Goal: Task Accomplishment & Management: Use online tool/utility

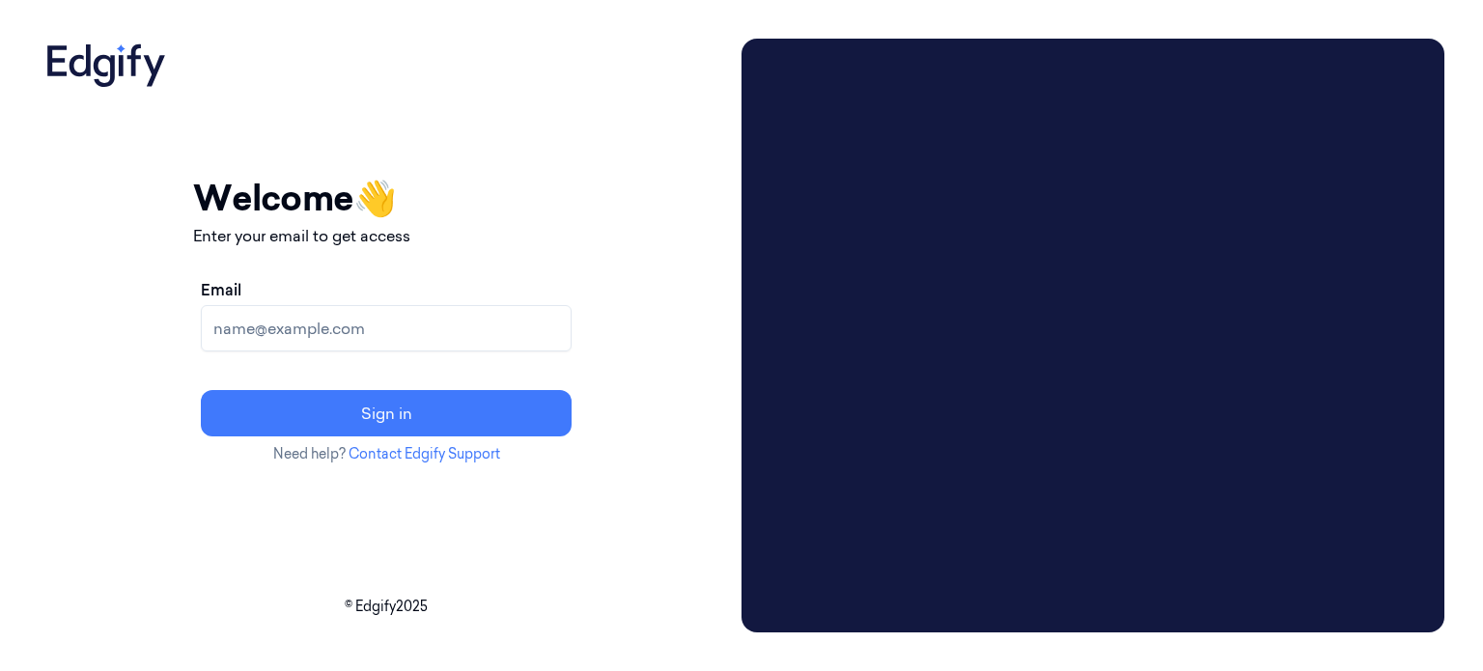
paste input "[EMAIL_ADDRESS][DOMAIN_NAME]"
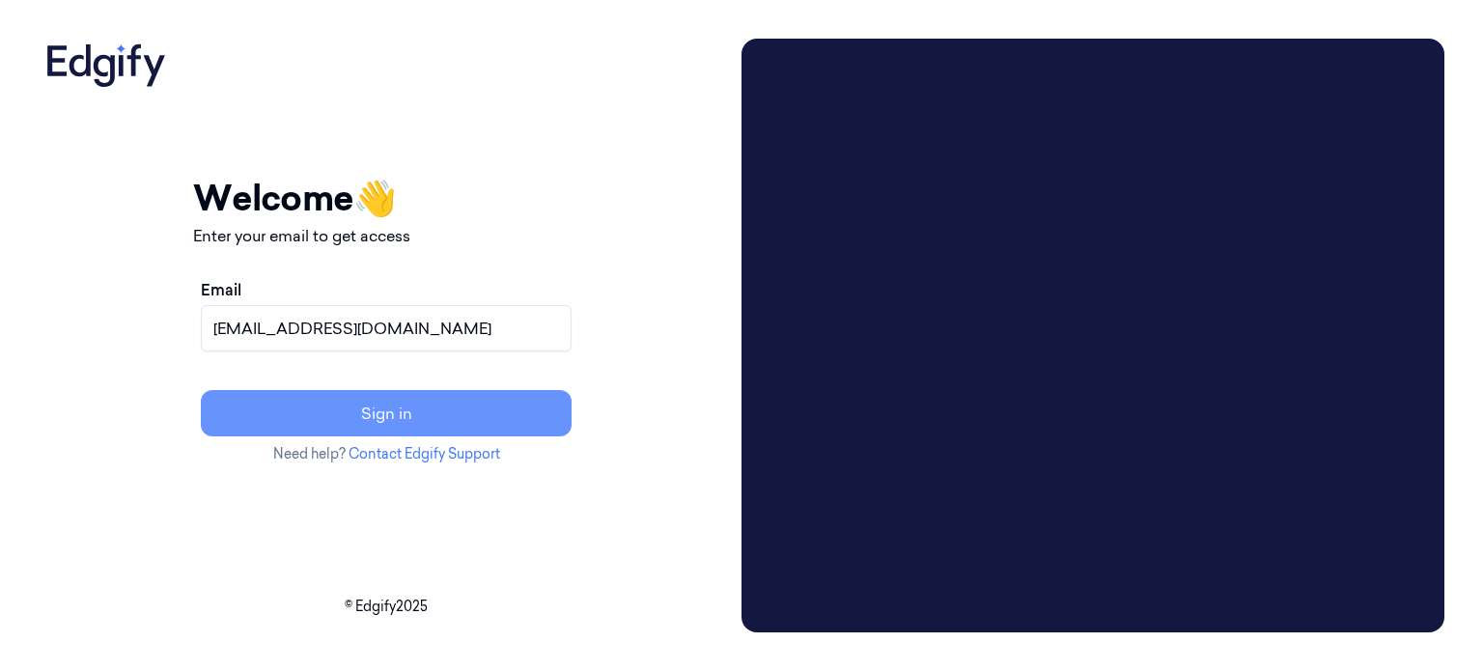
type input "[EMAIL_ADDRESS][DOMAIN_NAME]"
click at [466, 415] on button "Sign in" at bounding box center [386, 413] width 371 height 46
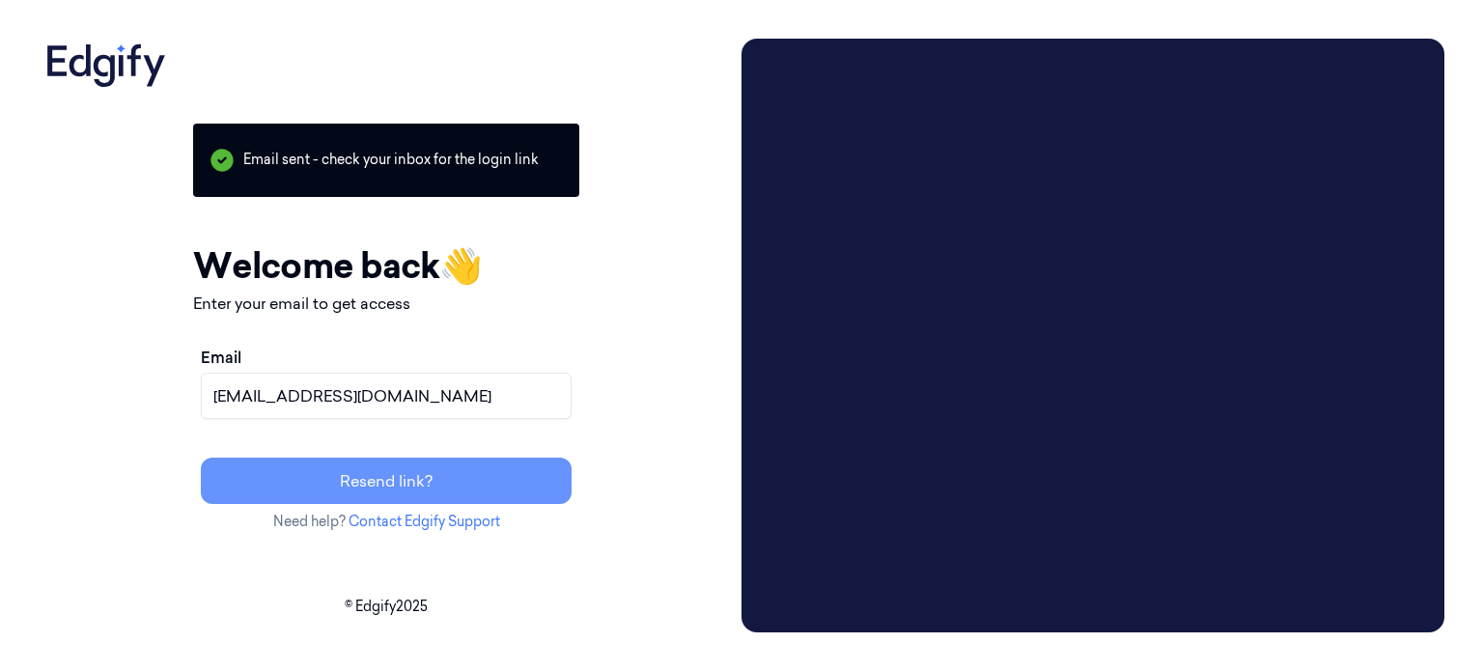
click at [487, 488] on button "Resend link?" at bounding box center [386, 481] width 371 height 46
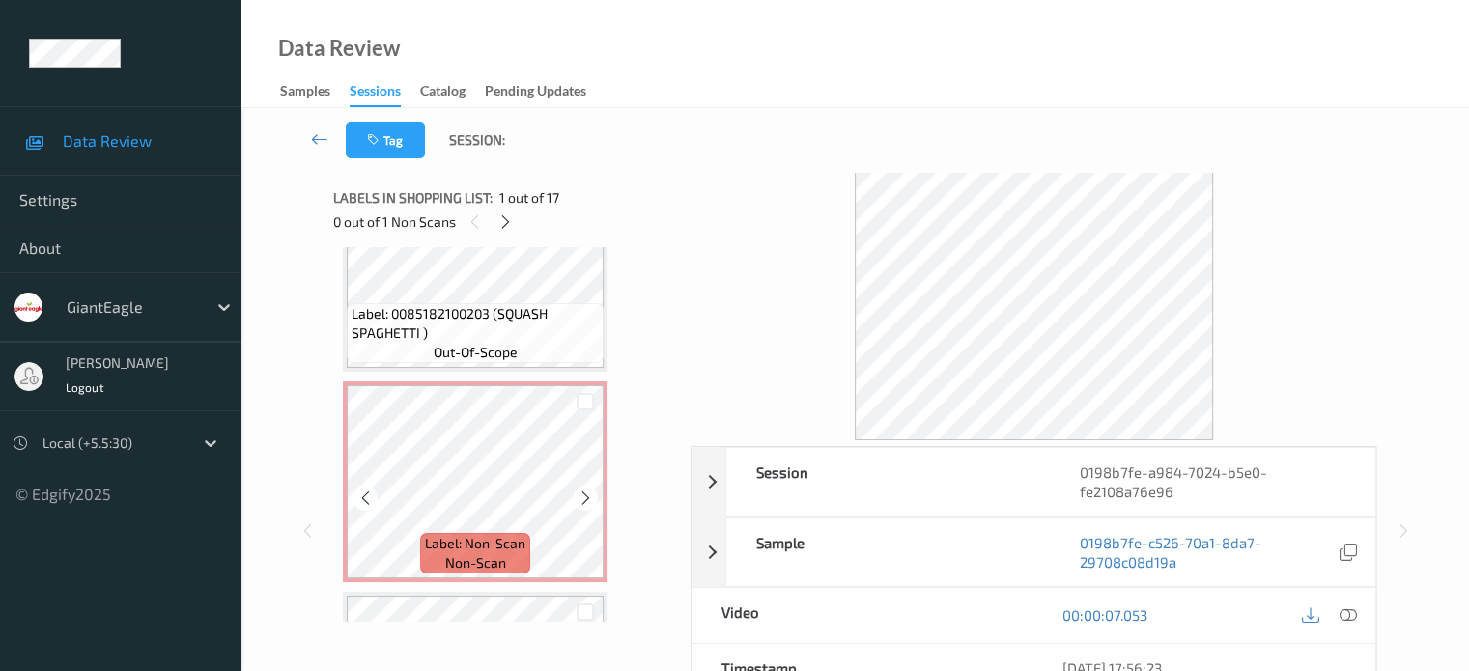
scroll to position [1931, 0]
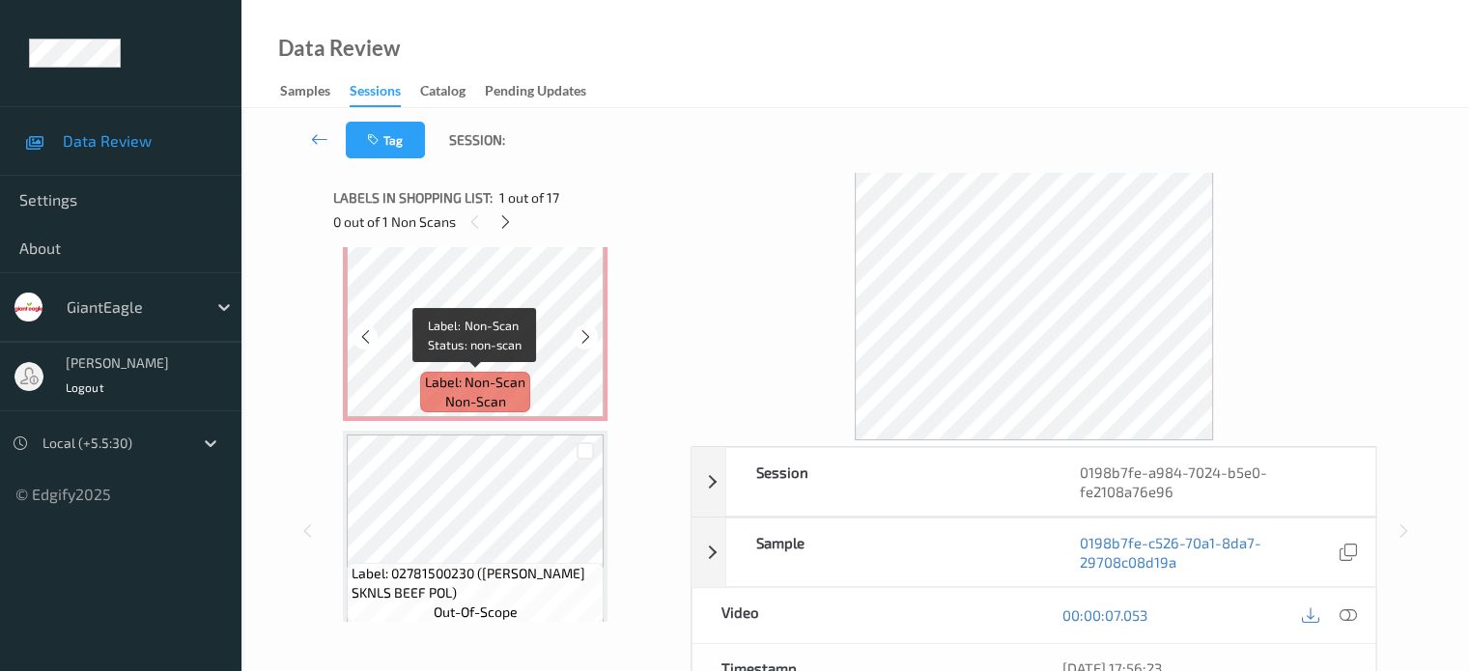
click at [486, 399] on span "non-scan" at bounding box center [475, 401] width 61 height 19
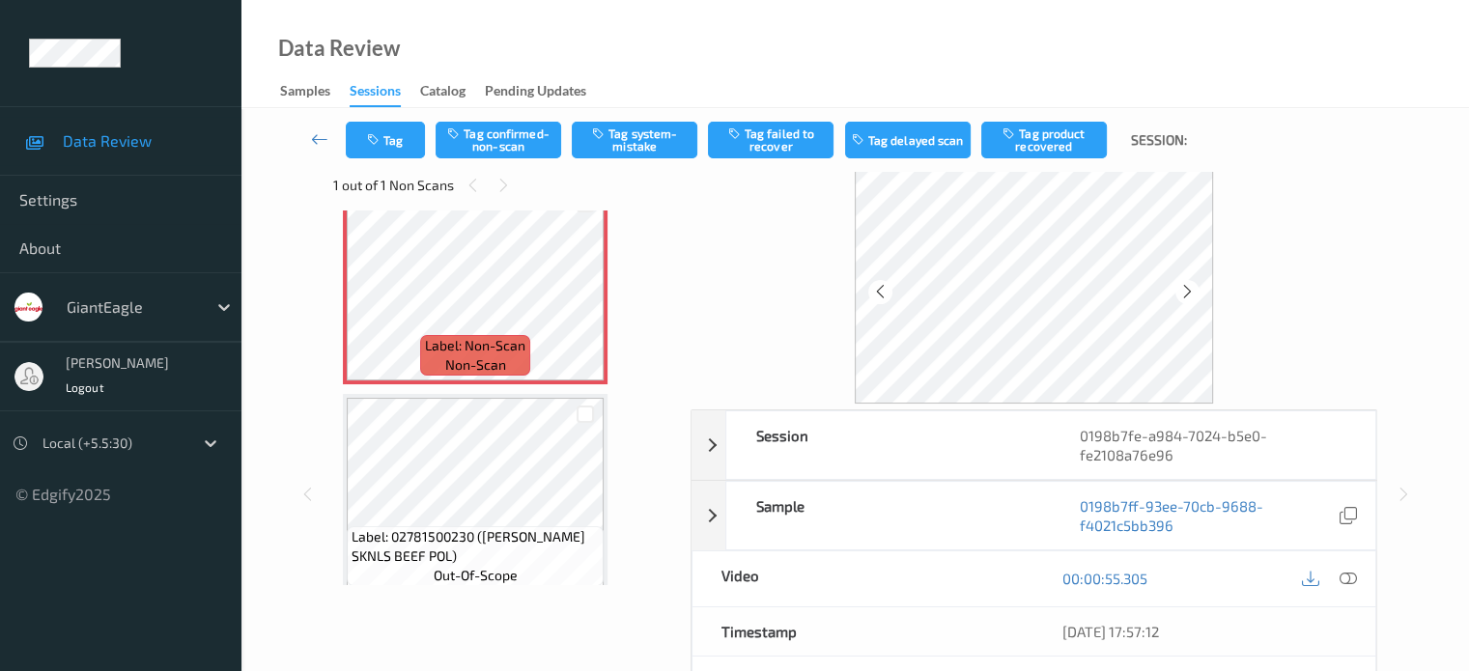
scroll to position [0, 0]
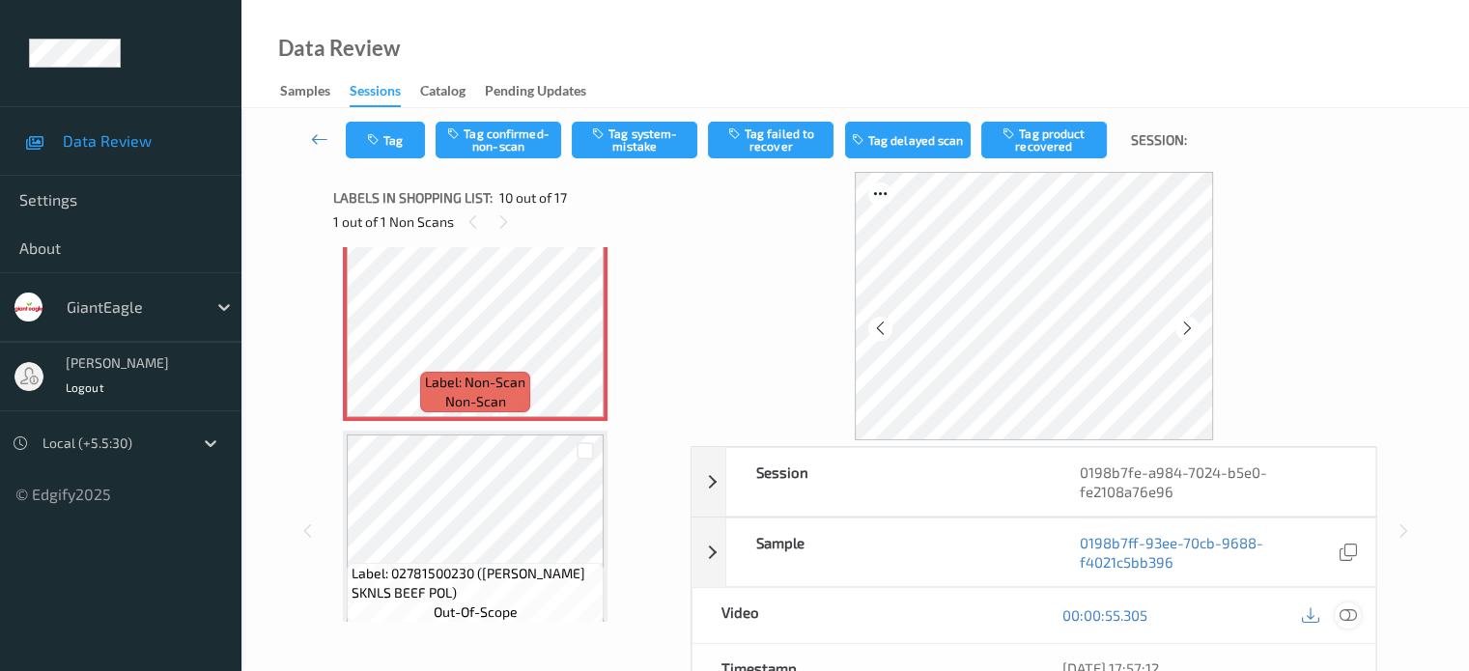
click at [1348, 613] on icon at bounding box center [1346, 614] width 17 height 17
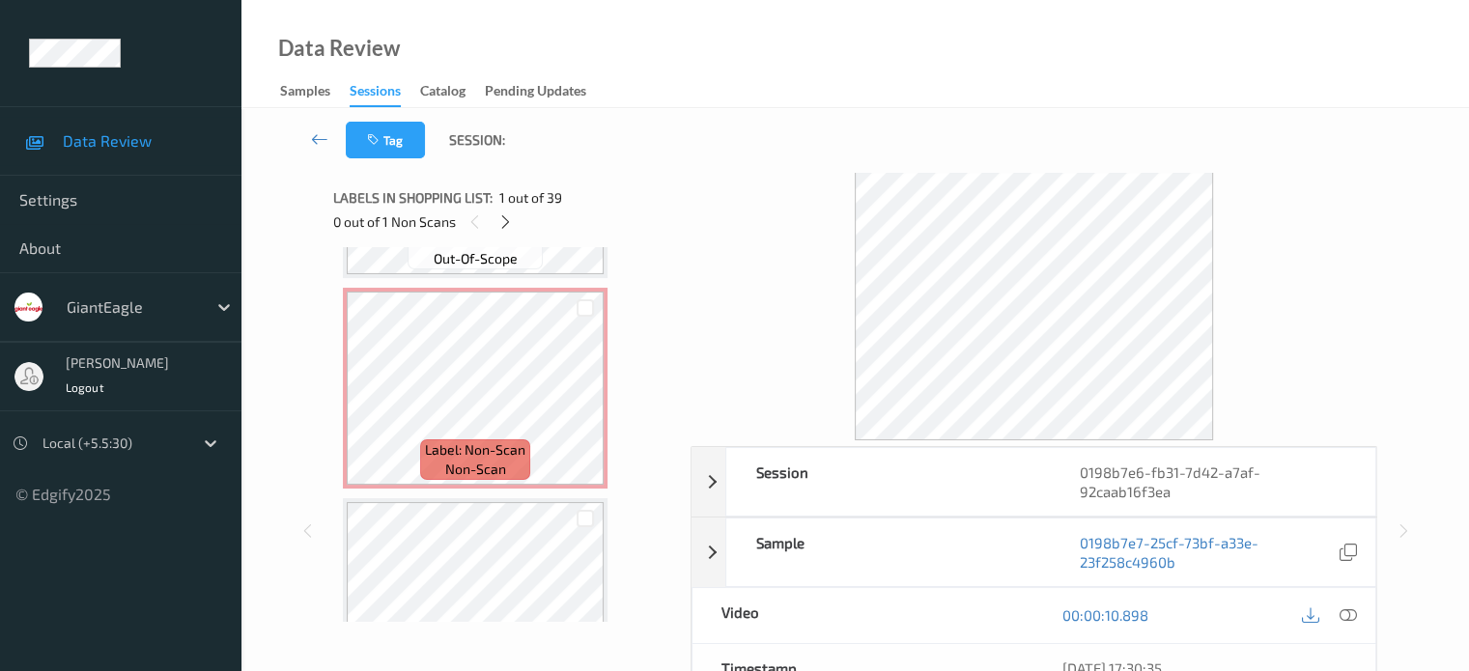
scroll to position [966, 0]
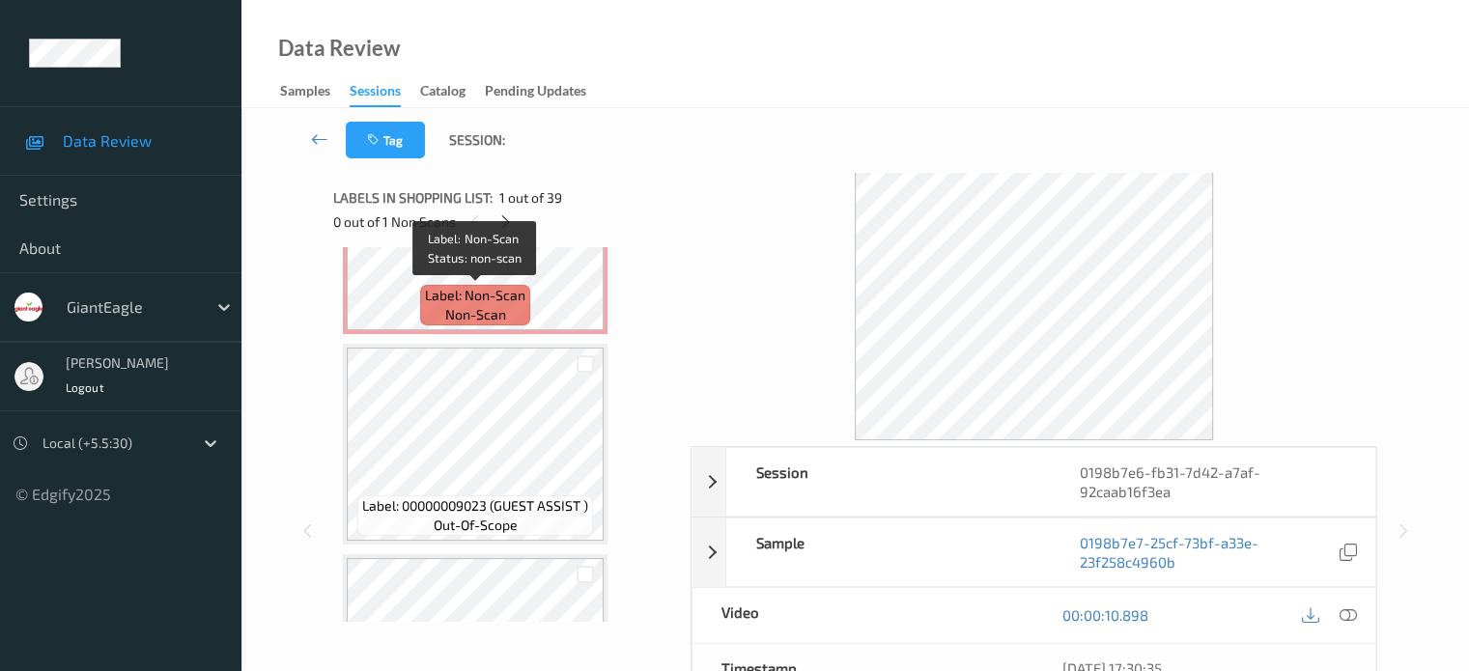
click at [481, 314] on span "non-scan" at bounding box center [475, 314] width 61 height 19
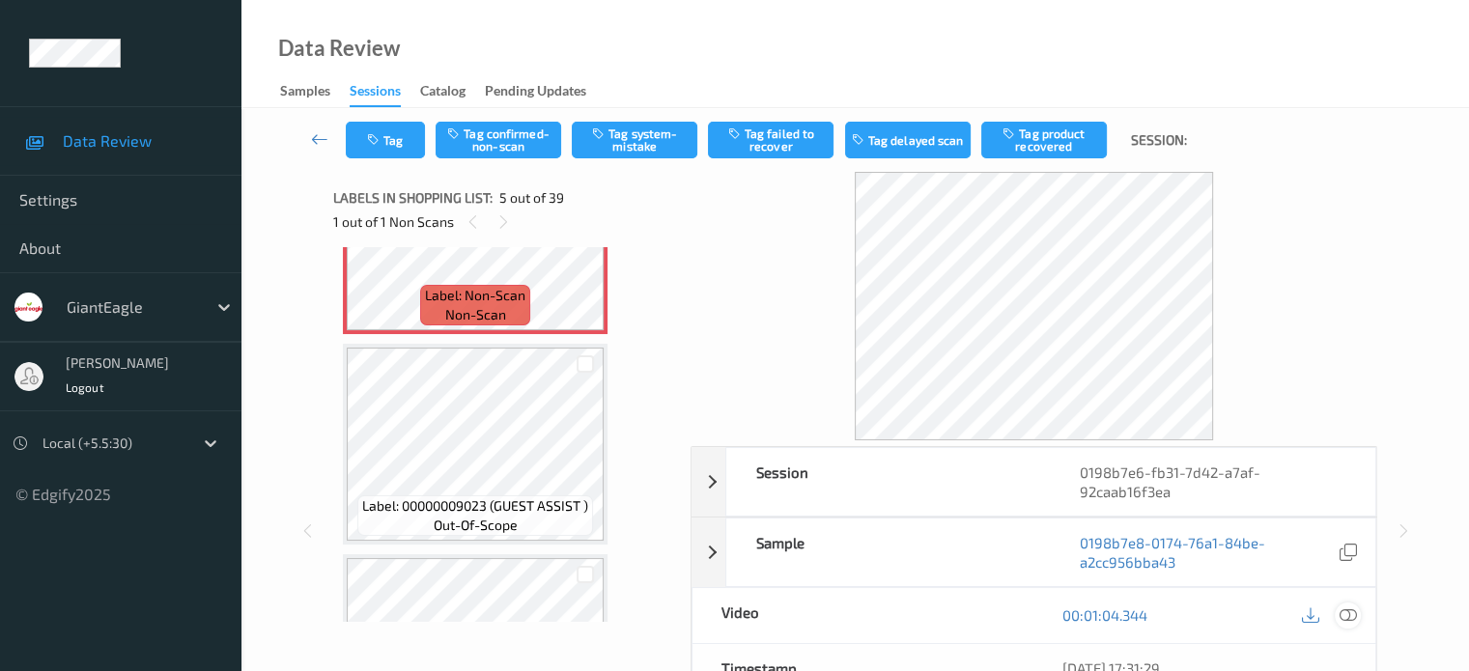
click at [1347, 614] on icon at bounding box center [1346, 614] width 17 height 17
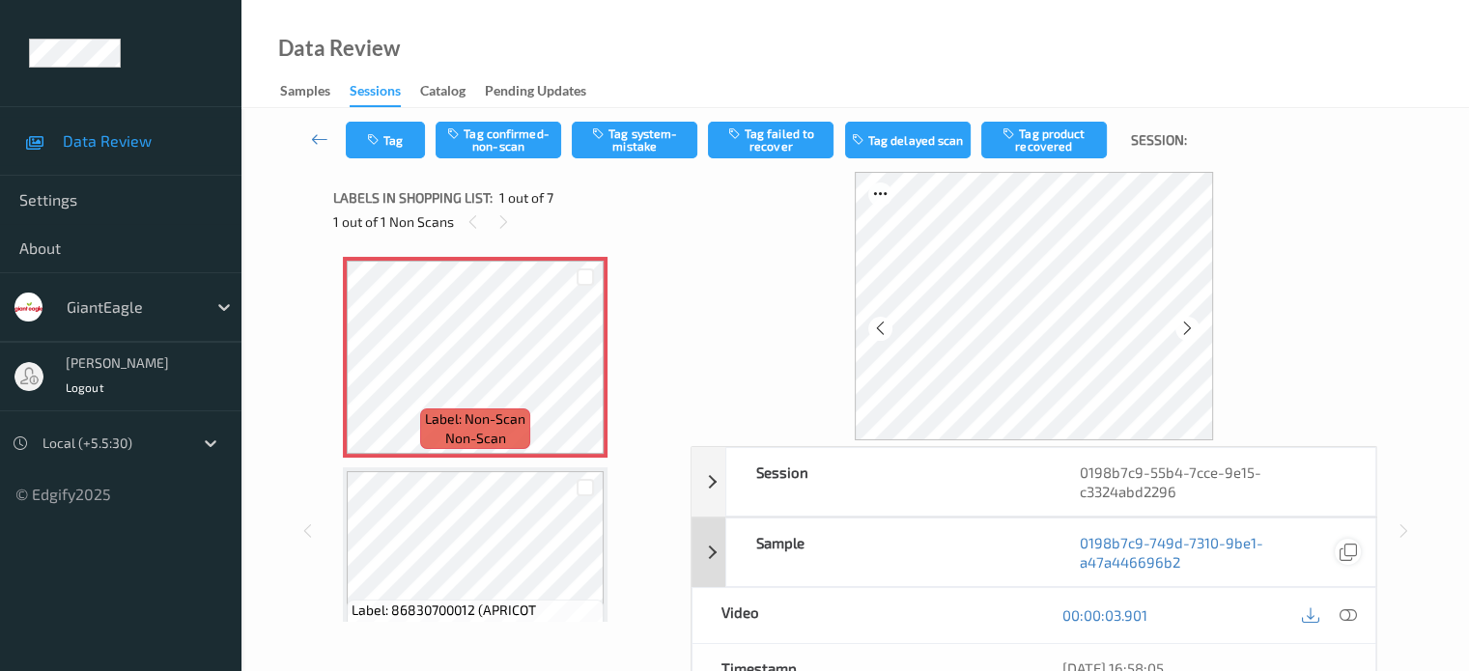
click at [1354, 547] on icon at bounding box center [1346, 552] width 17 height 17
click at [1347, 612] on icon at bounding box center [1346, 614] width 17 height 17
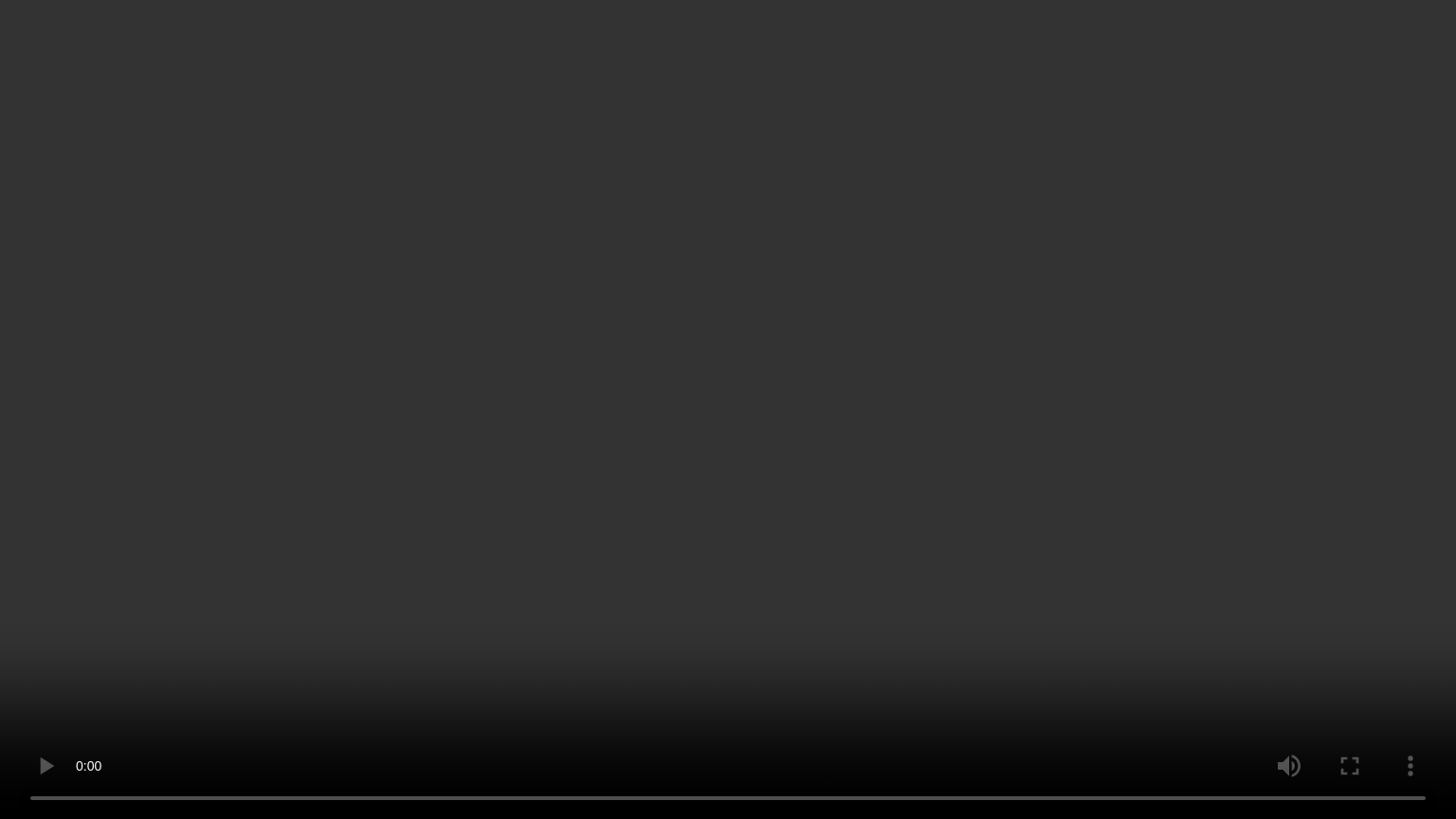
click at [1114, 571] on video at bounding box center [728, 410] width 1456 height 819
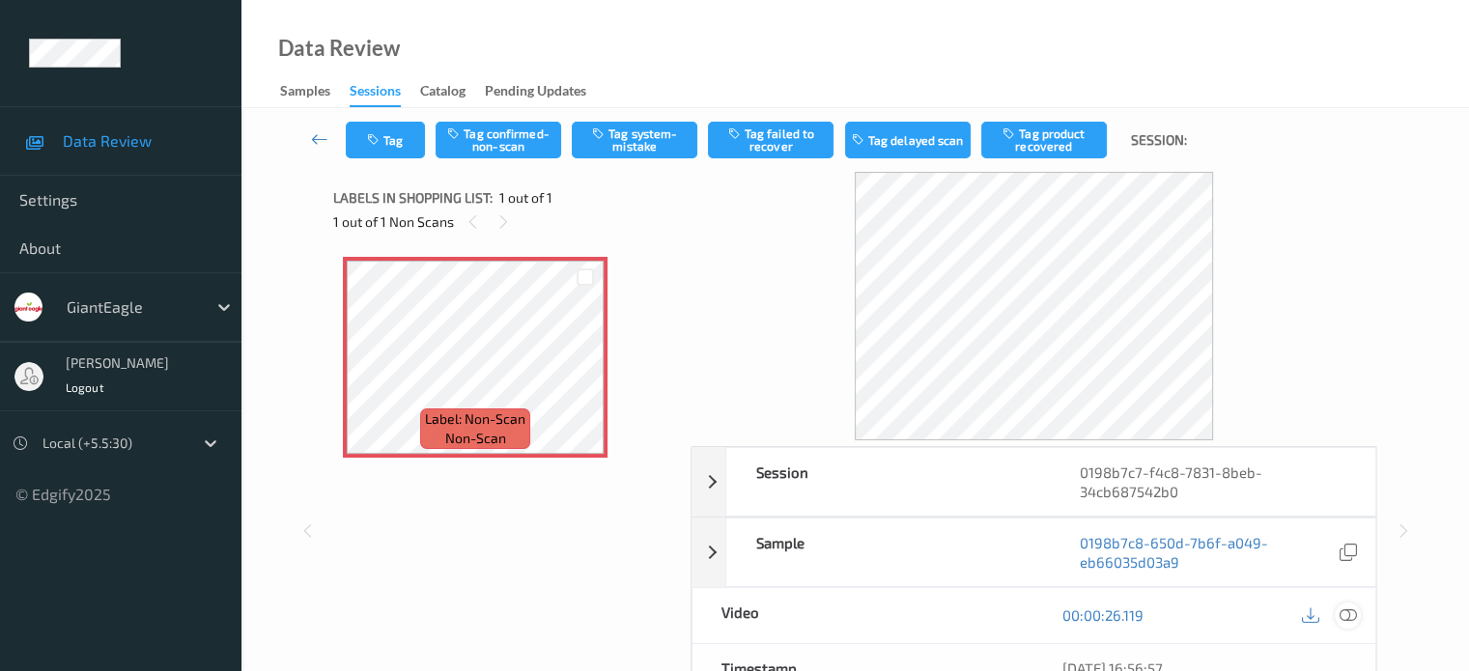
click at [1340, 617] on icon at bounding box center [1346, 614] width 17 height 17
